Goal: Navigation & Orientation: Find specific page/section

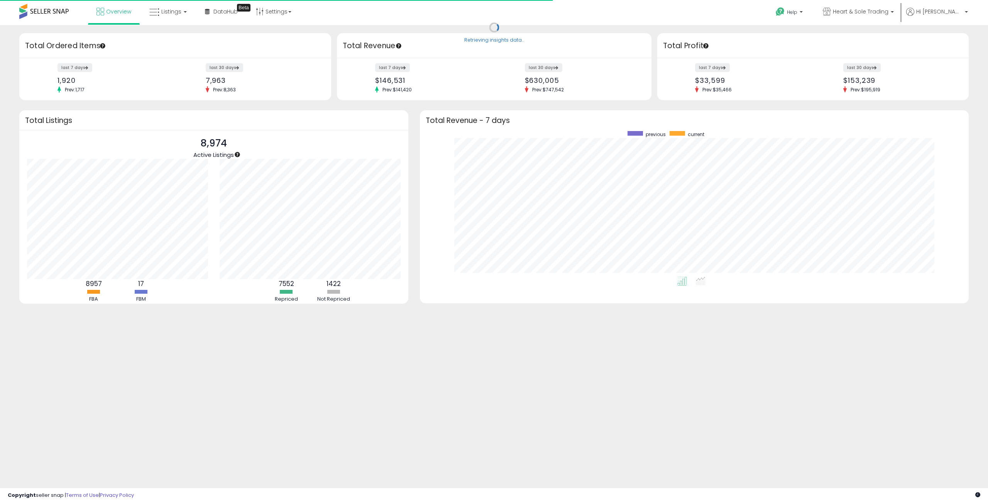
scroll to position [146, 533]
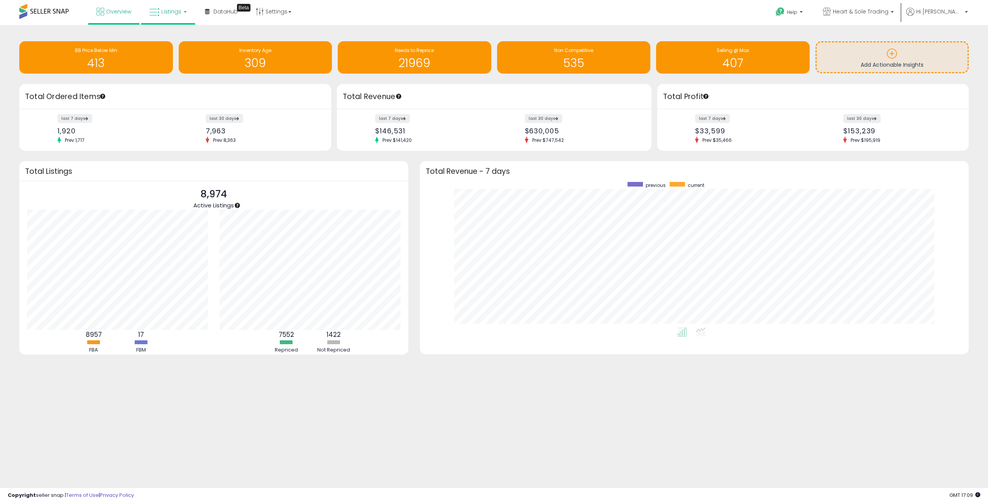
click at [171, 13] on span "Listings" at bounding box center [171, 12] width 20 height 8
click at [174, 38] on icon at bounding box center [174, 38] width 34 height 10
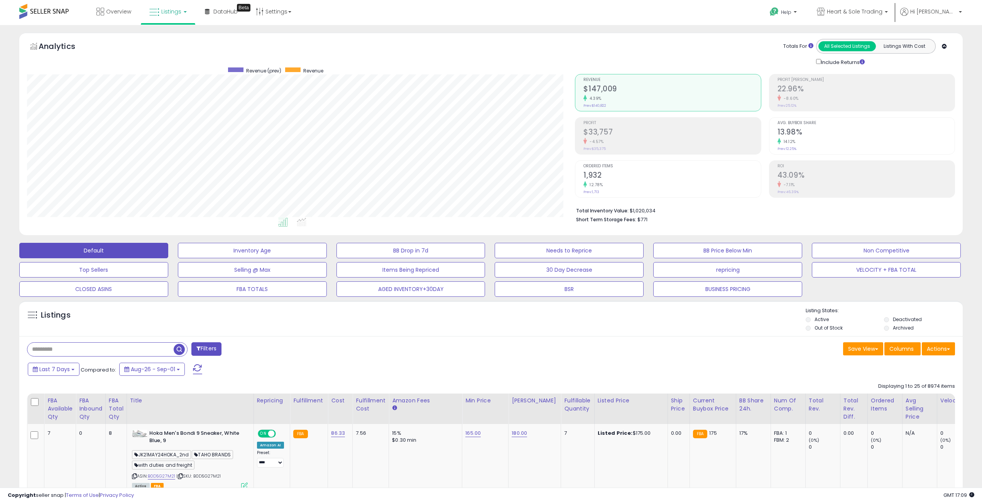
scroll to position [158, 548]
